Goal: Task Accomplishment & Management: Use online tool/utility

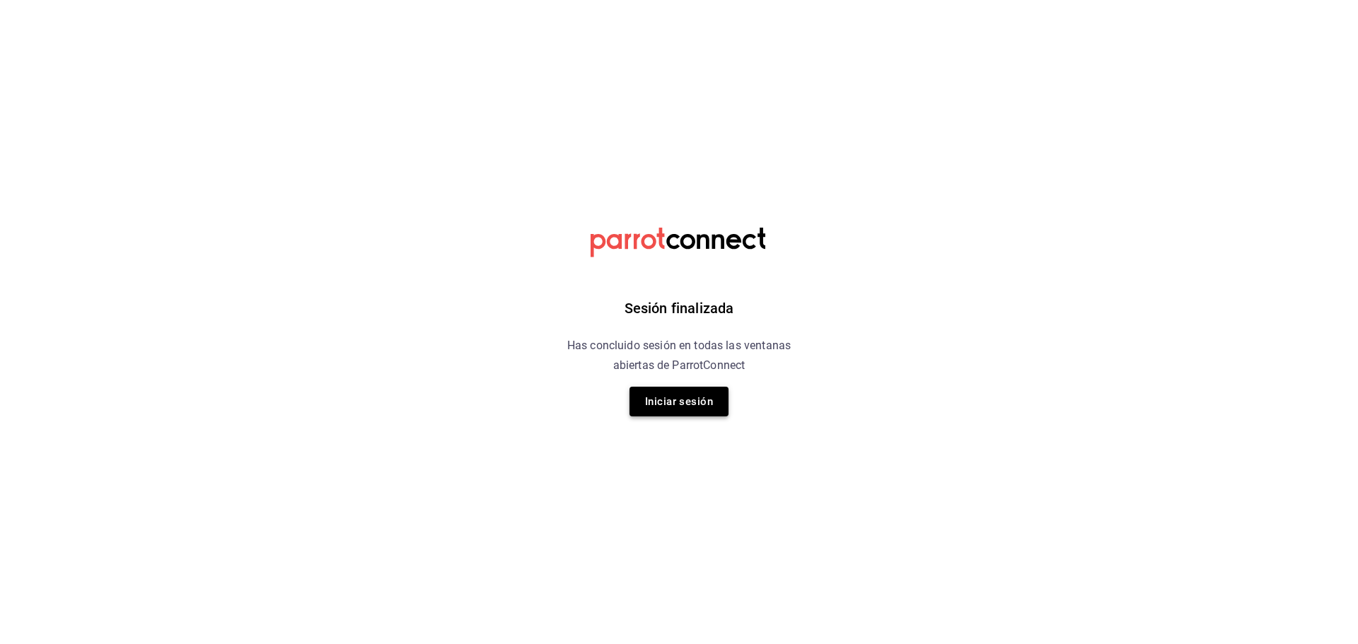
click at [697, 388] on button "Iniciar sesión" at bounding box center [679, 402] width 99 height 30
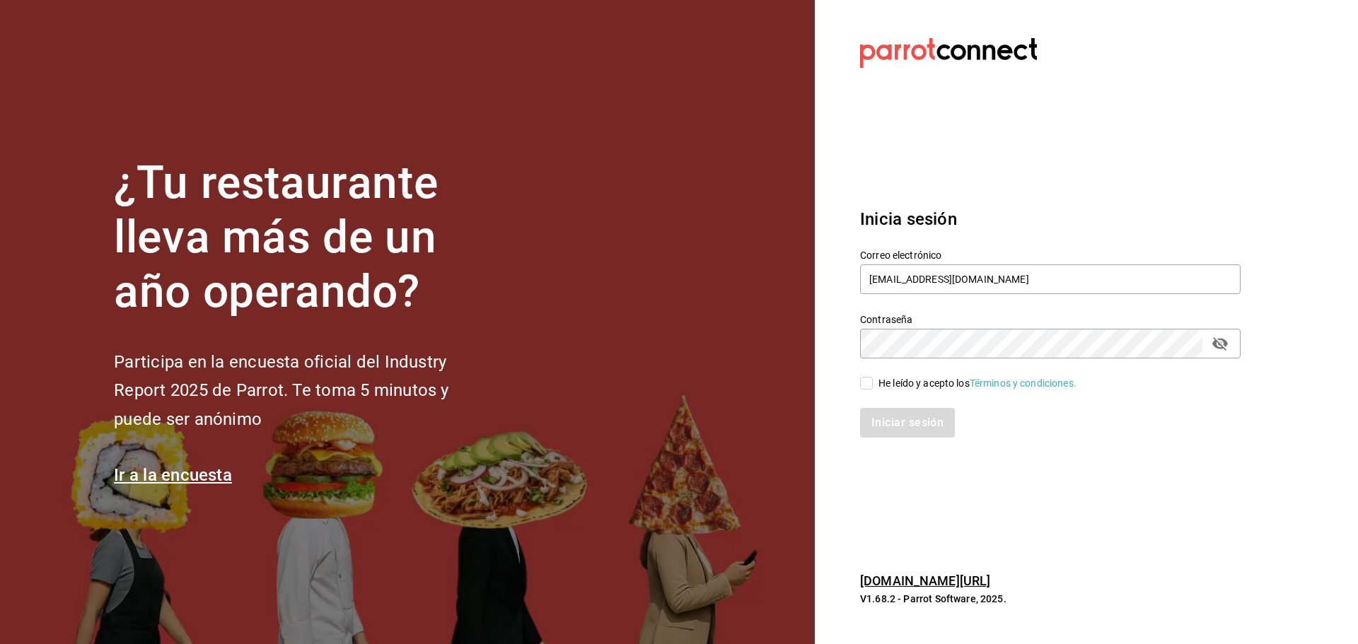
click at [872, 380] on input "He leído y acepto los Términos y condiciones." at bounding box center [866, 383] width 13 height 13
checkbox input "true"
click at [906, 424] on button "Iniciar sesión" at bounding box center [908, 423] width 96 height 30
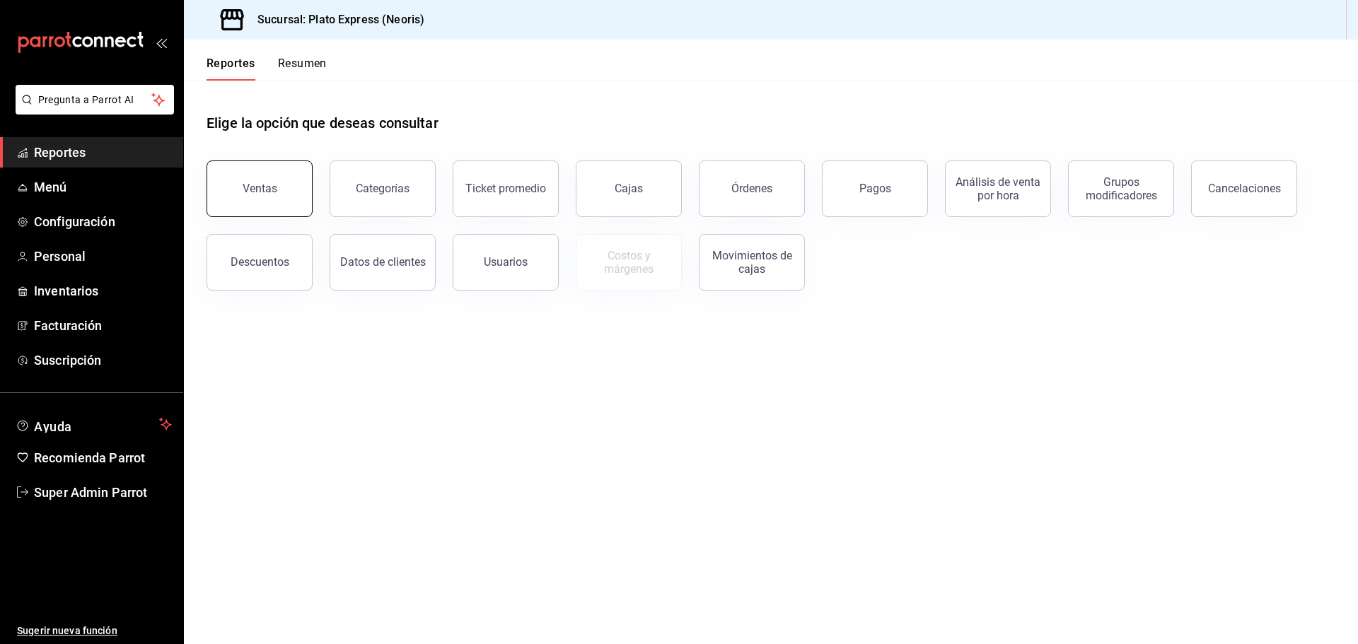
click at [243, 186] on div "Ventas" at bounding box center [260, 188] width 35 height 13
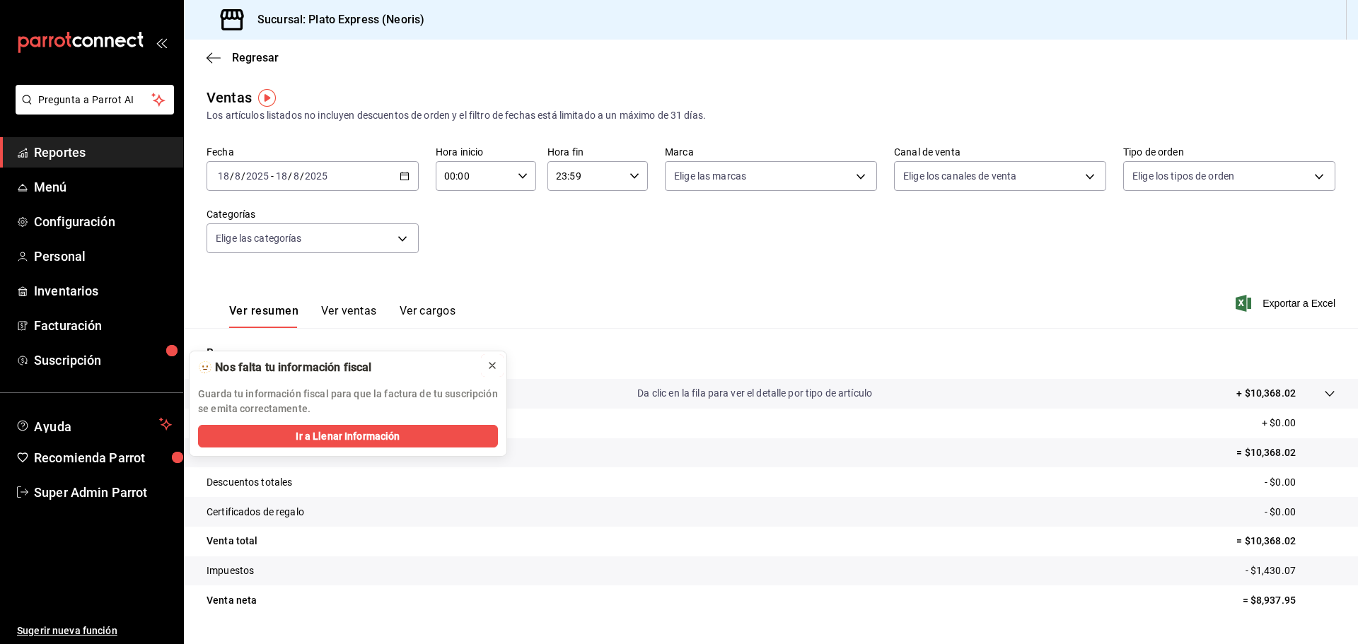
click at [497, 368] on icon at bounding box center [492, 365] width 11 height 11
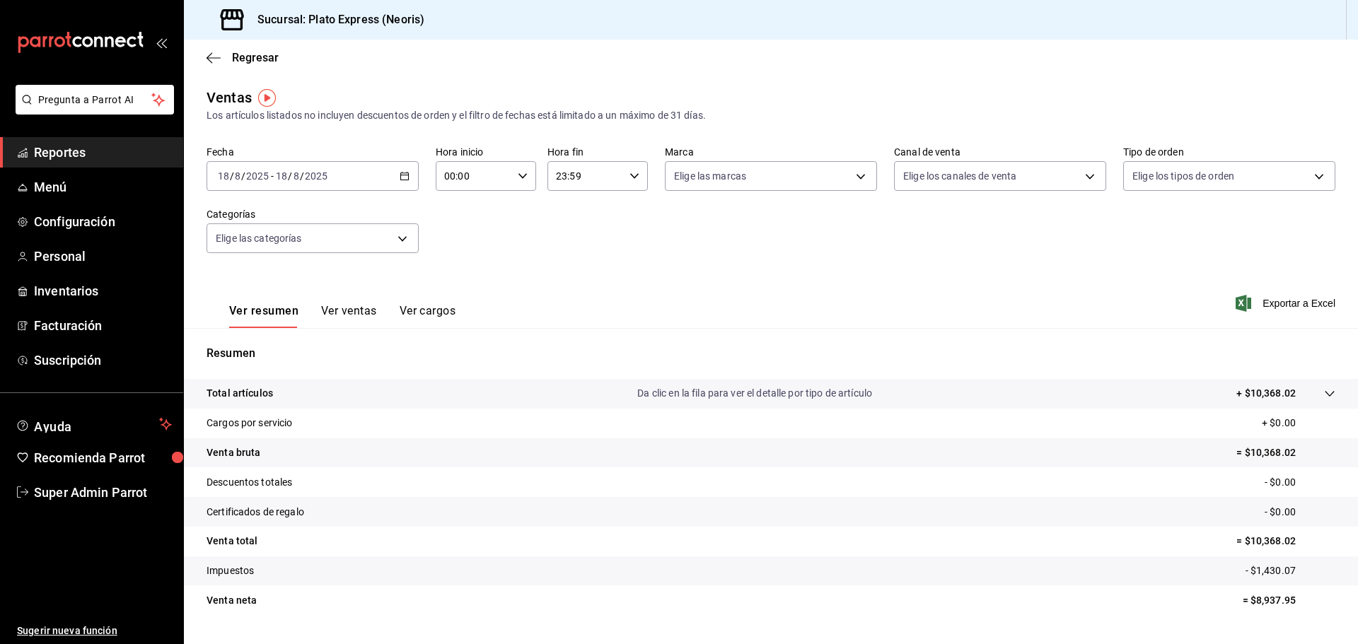
click at [402, 171] on icon "button" at bounding box center [405, 176] width 10 height 10
click at [243, 332] on li "Rango de fechas" at bounding box center [273, 346] width 132 height 32
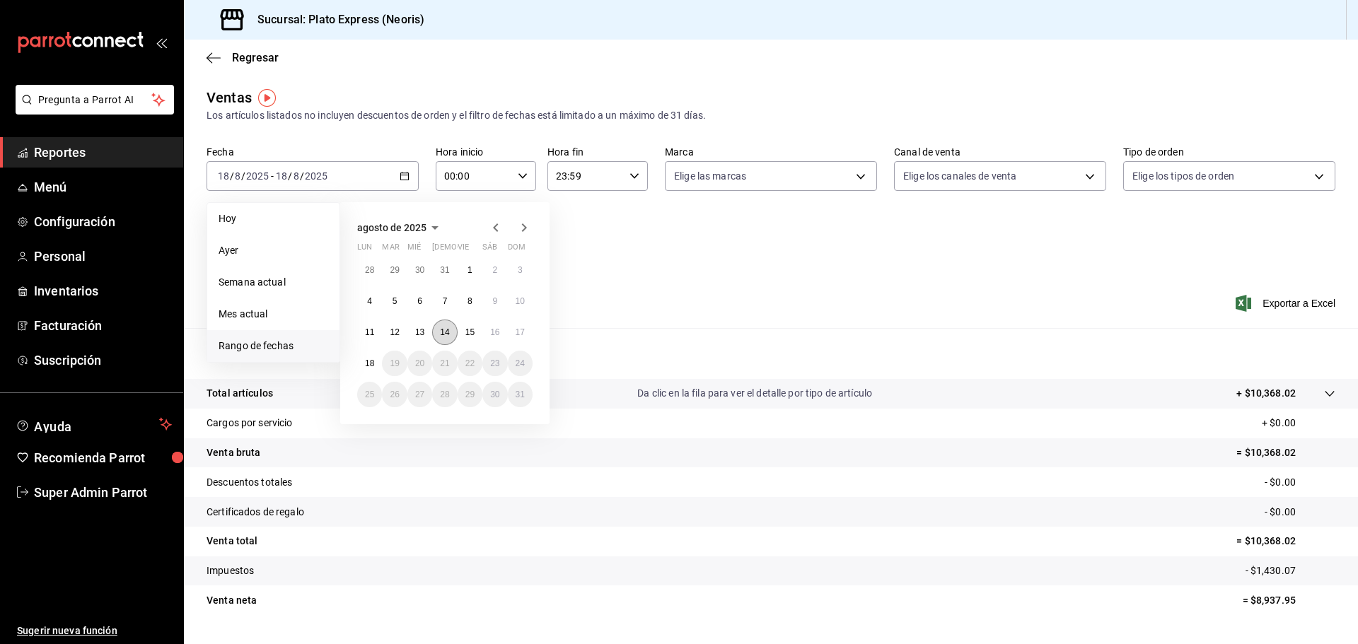
click at [446, 332] on abbr "14" at bounding box center [444, 333] width 9 height 10
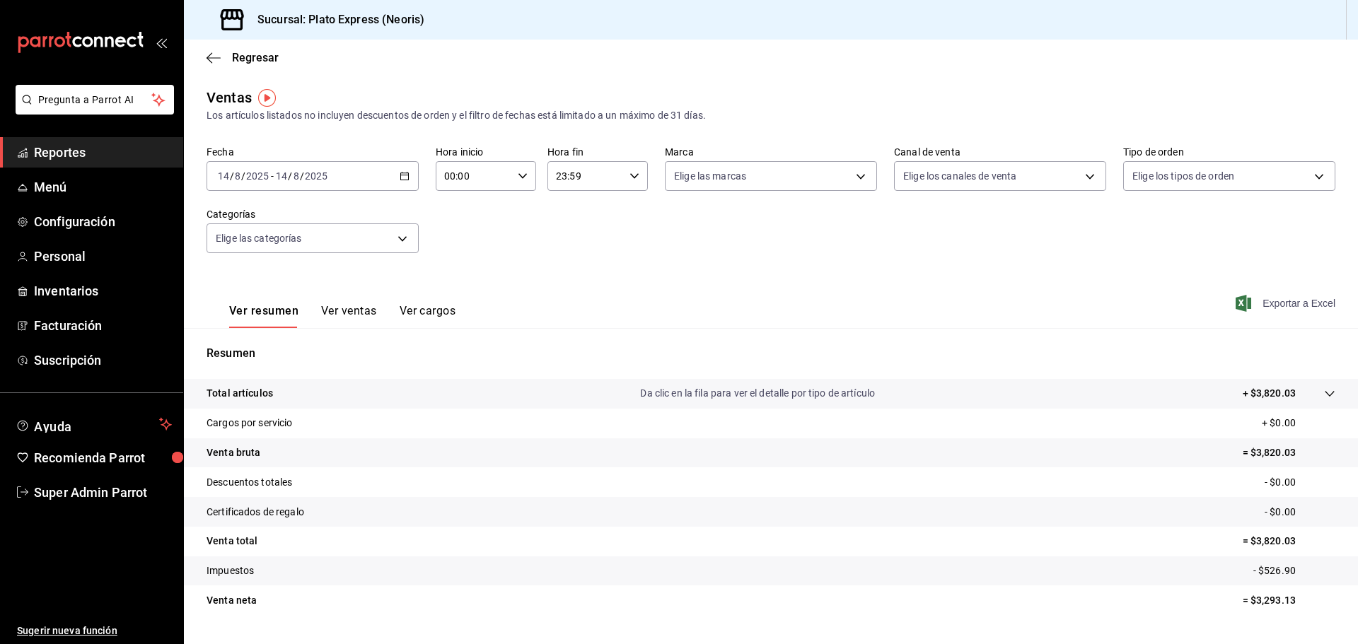
click at [1288, 302] on span "Exportar a Excel" at bounding box center [1287, 303] width 97 height 17
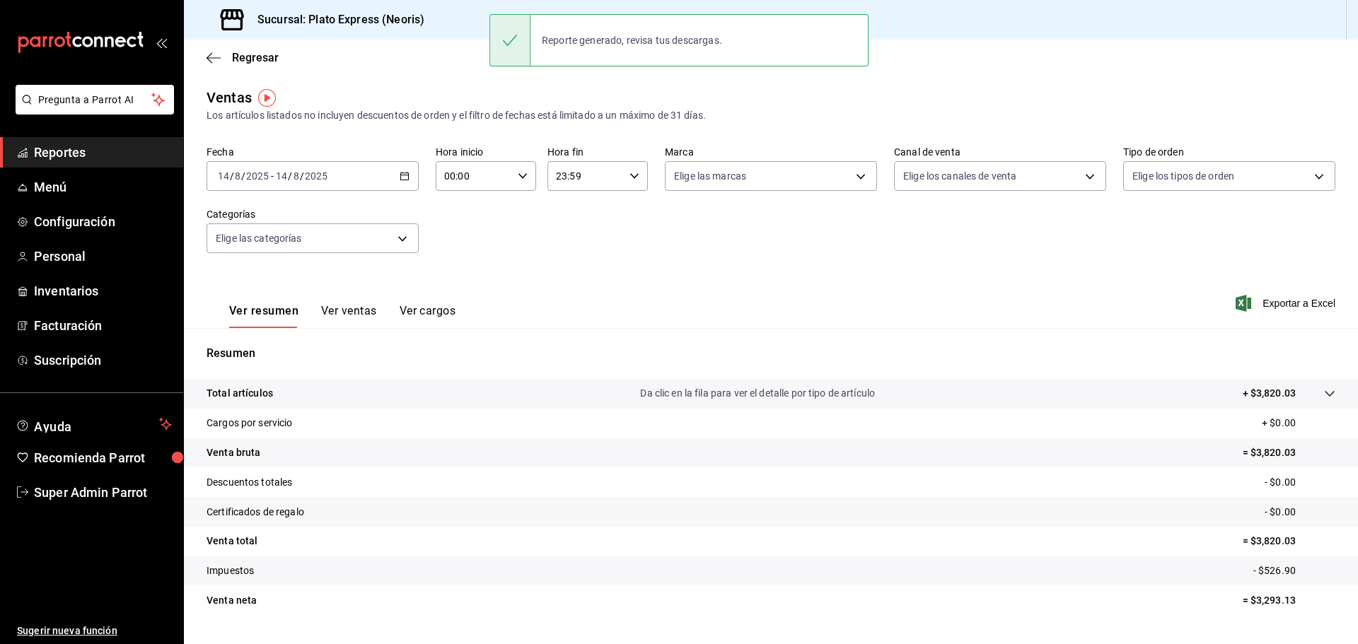
click at [886, 100] on div "Ventas Los artículos listados no incluyen descuentos de orden y el filtro de fe…" at bounding box center [771, 105] width 1129 height 36
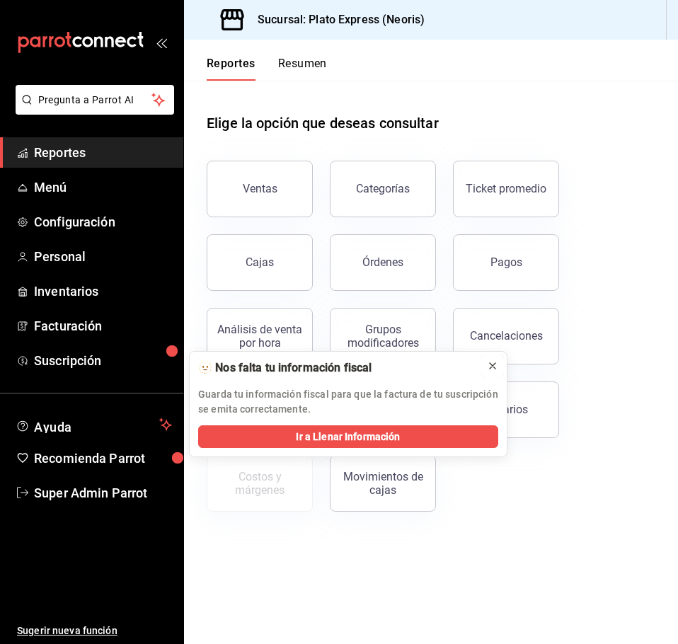
click at [490, 369] on icon at bounding box center [493, 366] width 6 height 6
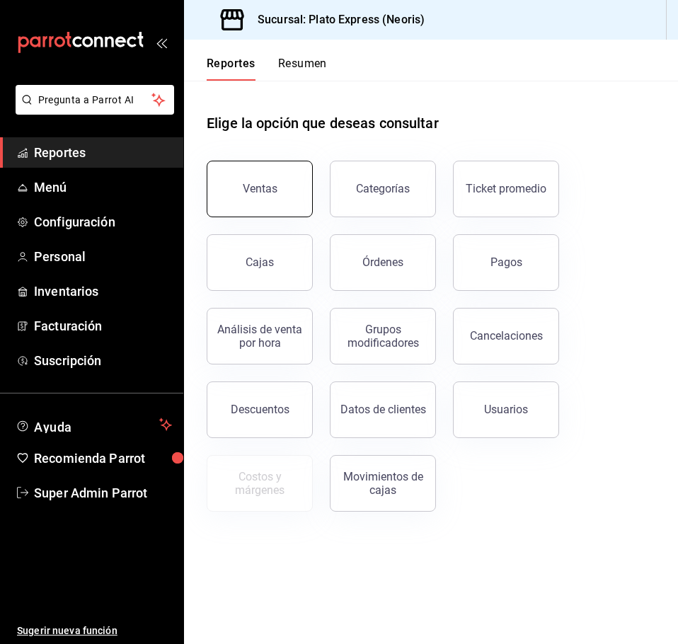
click at [260, 161] on div "Ventas" at bounding box center [251, 181] width 123 height 74
click at [272, 183] on div "Ventas" at bounding box center [260, 188] width 35 height 13
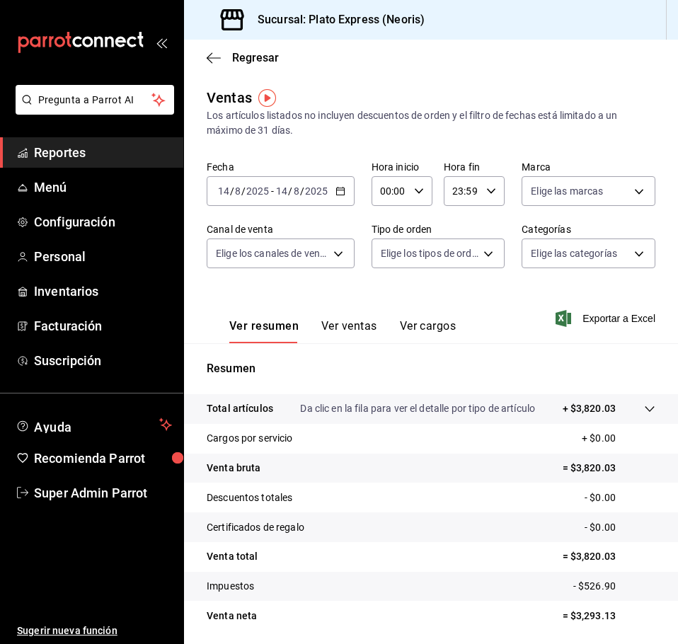
click at [340, 190] on icon "button" at bounding box center [340, 191] width 10 height 10
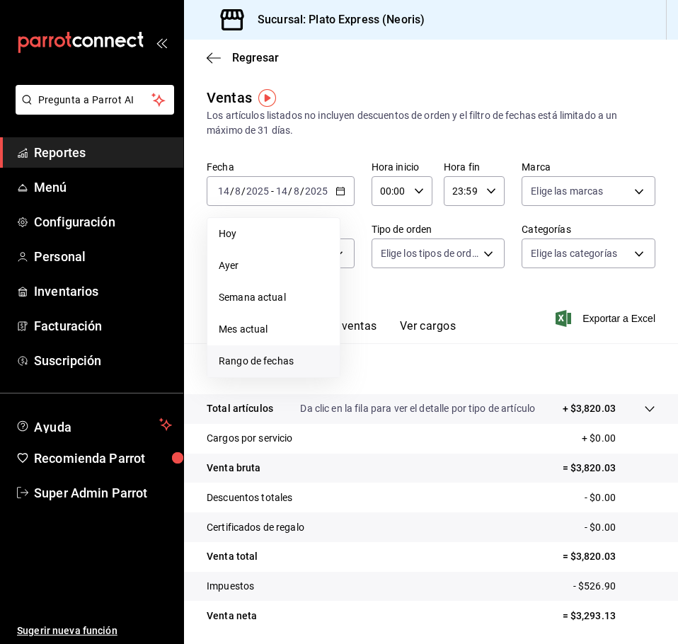
click at [274, 364] on span "Rango de fechas" at bounding box center [274, 361] width 110 height 15
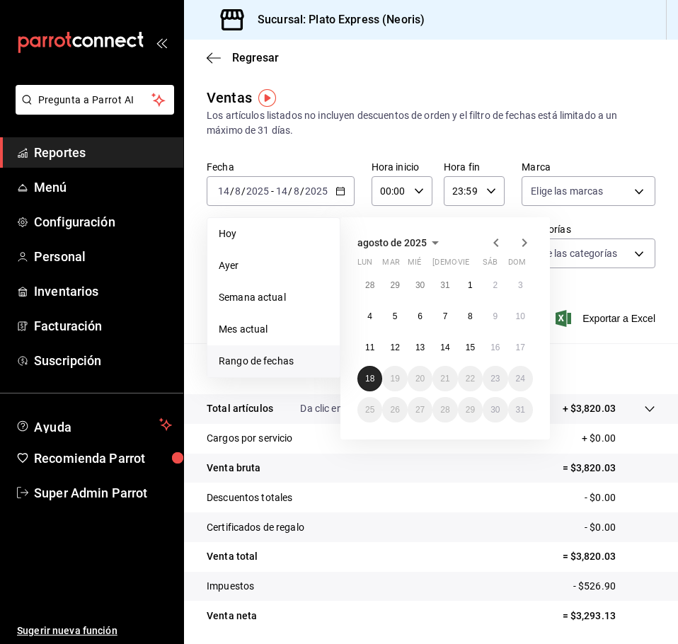
click at [367, 383] on abbr "18" at bounding box center [369, 379] width 9 height 10
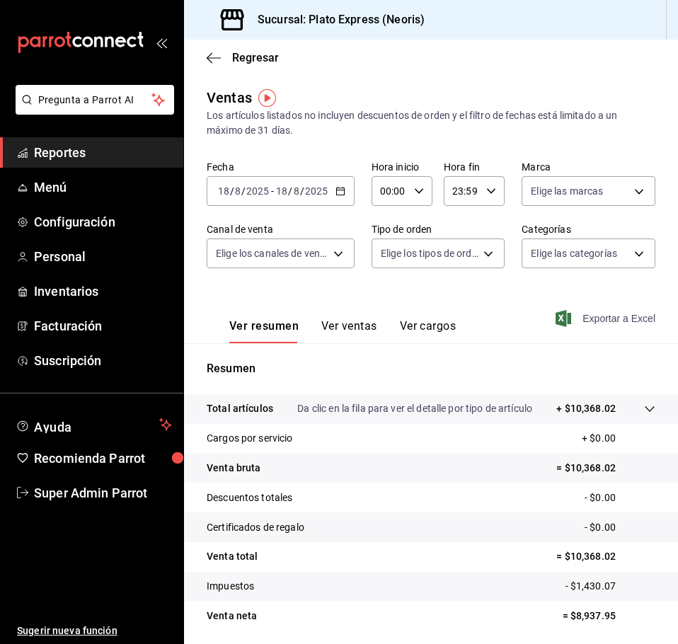
click at [614, 316] on span "Exportar a Excel" at bounding box center [606, 318] width 97 height 17
click at [416, 286] on div "Ver resumen Ver ventas Ver cargos Exportar a Excel" at bounding box center [431, 314] width 494 height 58
